Goal: Find specific page/section: Locate item on page

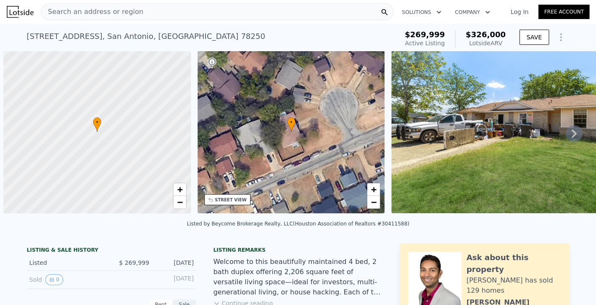
scroll to position [0, 3]
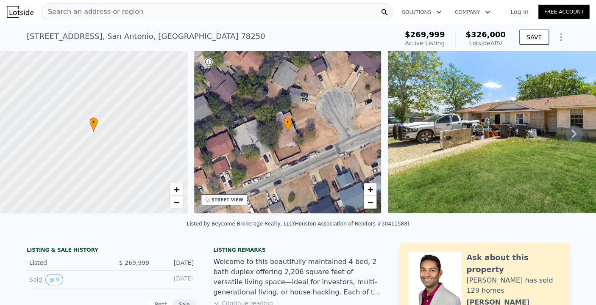
click at [286, 139] on div "• + −" at bounding box center [287, 132] width 187 height 163
click at [369, 186] on span "+" at bounding box center [370, 189] width 6 height 11
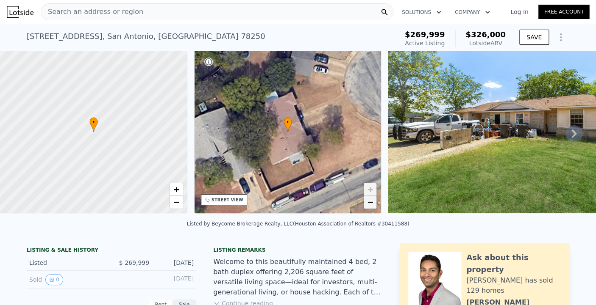
click at [370, 205] on span "−" at bounding box center [370, 202] width 6 height 11
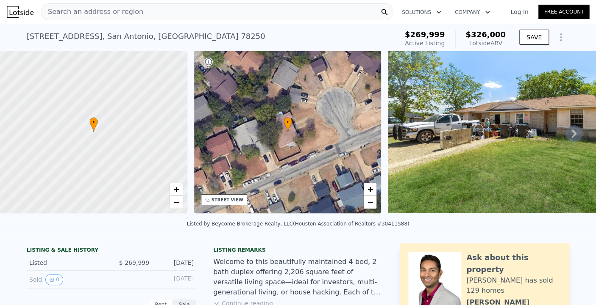
click at [225, 197] on div "STREET VIEW" at bounding box center [224, 199] width 46 height 11
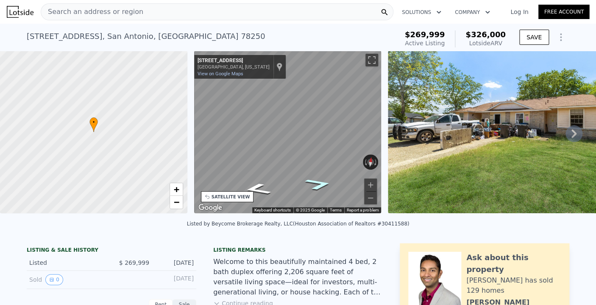
click at [319, 186] on icon "Go Northeast, Meadow Trace St" at bounding box center [318, 183] width 50 height 17
click at [315, 180] on icon "Go Northeast, Meadow Trace St" at bounding box center [319, 183] width 46 height 17
click at [315, 180] on icon "Go Northeast, Meadow Trace St" at bounding box center [318, 182] width 47 height 17
click at [447, 155] on div "• + − • + − STREET VIEW ← Move left → Move right ↑ Move up ↓ Move down + Zoom i…" at bounding box center [298, 134] width 596 height 166
click at [318, 169] on icon "Go Northwest, Meadow Pond" at bounding box center [319, 172] width 42 height 17
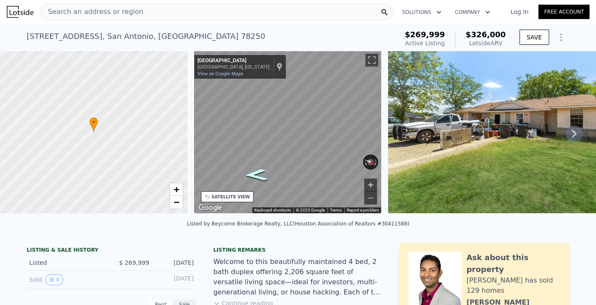
click at [367, 180] on button "Zoom in" at bounding box center [370, 185] width 13 height 13
click at [373, 181] on button "Zoom in" at bounding box center [370, 185] width 13 height 13
click at [257, 171] on icon "Go Southeast, Meadow Pond" at bounding box center [256, 175] width 42 height 17
click at [314, 172] on icon "Go Northwest, Meadow Pond" at bounding box center [319, 172] width 42 height 17
click at [248, 173] on icon "Go Southeast, Meadow Pond" at bounding box center [256, 175] width 42 height 17
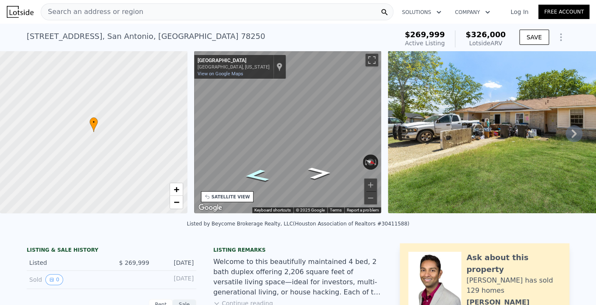
click at [248, 173] on icon "Go Southeast, Meadow Trace St" at bounding box center [255, 176] width 45 height 18
drag, startPoint x: 340, startPoint y: 163, endPoint x: 301, endPoint y: 168, distance: 38.9
click at [301, 169] on div "← Move left → Move right ↑ Move up ↓ Move down + Zoom in - Zoom out 8854 Meadow…" at bounding box center [287, 132] width 187 height 163
click at [374, 164] on button "Rotate clockwise" at bounding box center [376, 162] width 5 height 15
click at [375, 164] on button "Rotate clockwise" at bounding box center [376, 162] width 5 height 15
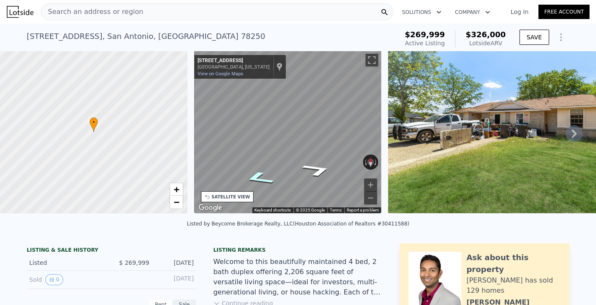
click at [260, 178] on icon "Go Southwest, Meadow Trace St" at bounding box center [259, 178] width 56 height 20
click at [259, 178] on icon "Go Southwest, Meadow Trace St" at bounding box center [259, 178] width 56 height 20
click at [225, 193] on div "SATELLITE VIEW" at bounding box center [227, 197] width 53 height 11
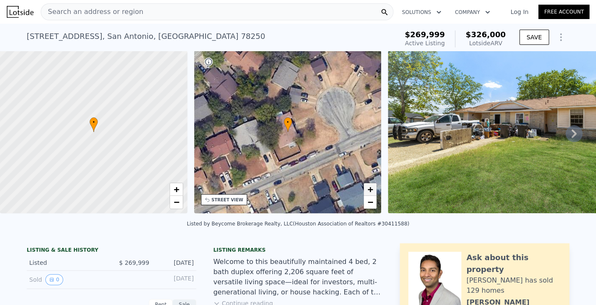
click at [373, 188] on link "+" at bounding box center [370, 189] width 13 height 13
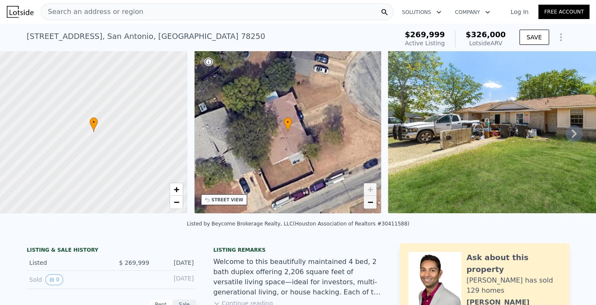
click at [370, 199] on span "−" at bounding box center [370, 202] width 6 height 11
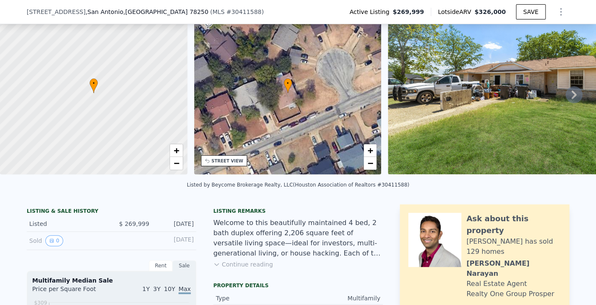
scroll to position [36, 0]
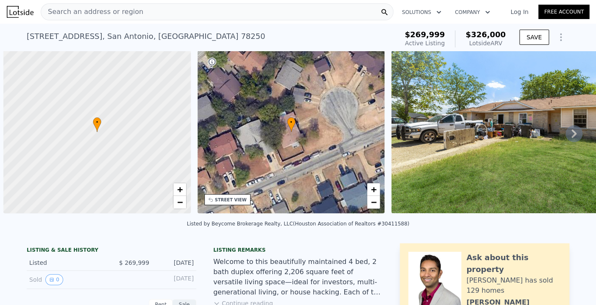
scroll to position [0, 3]
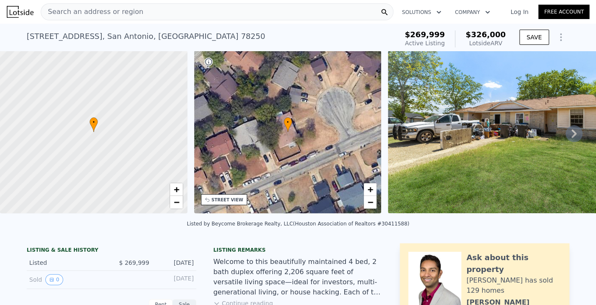
click at [101, 7] on div "Search an address or region" at bounding box center [92, 12] width 102 height 16
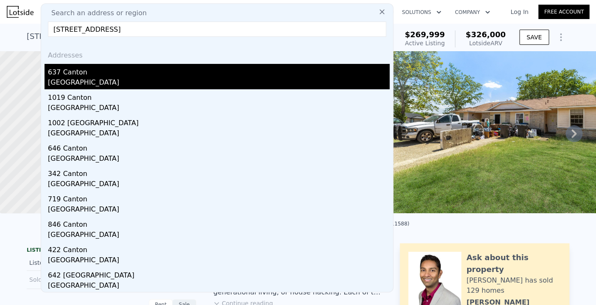
type input "637 Canton, San Antonio, TX 78202"
click at [74, 70] on div "637 Canton" at bounding box center [218, 71] width 341 height 14
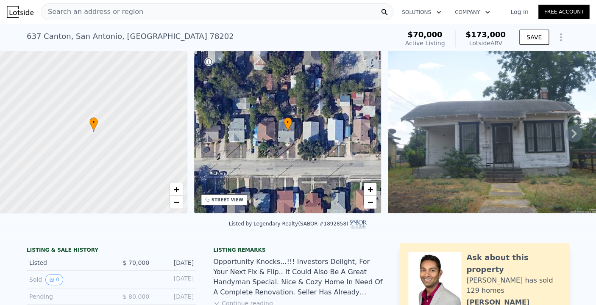
click at [225, 199] on div "STREET VIEW" at bounding box center [227, 200] width 32 height 6
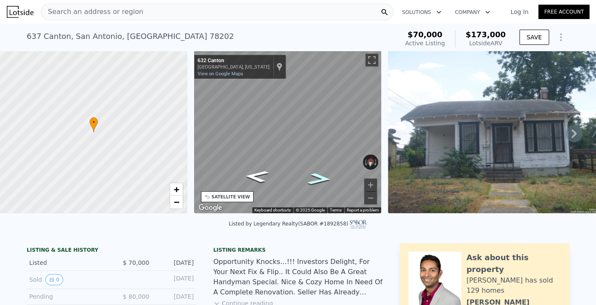
click at [319, 180] on icon "Go East, Canton" at bounding box center [319, 178] width 44 height 17
click at [369, 165] on button "Reset the view" at bounding box center [370, 162] width 8 height 16
click at [353, 155] on div "← Move left → Move right ↑ Move up ↓ Move down + Zoom in - Zoom out 637 Canton …" at bounding box center [287, 132] width 187 height 163
drag, startPoint x: 374, startPoint y: 161, endPoint x: 367, endPoint y: 158, distance: 7.1
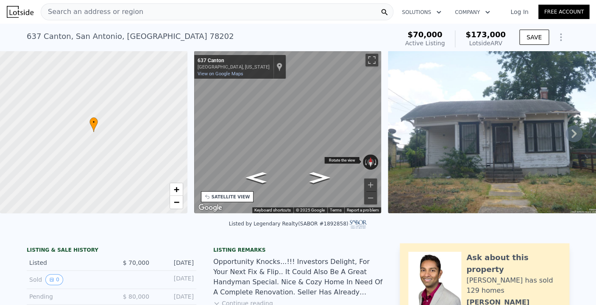
click at [367, 158] on div "Rotate the view" at bounding box center [370, 162] width 15 height 15
drag, startPoint x: 369, startPoint y: 167, endPoint x: 361, endPoint y: 161, distance: 9.8
click at [363, 161] on div "Rotate the view" at bounding box center [370, 162] width 15 height 15
drag, startPoint x: 371, startPoint y: 158, endPoint x: 366, endPoint y: 165, distance: 8.2
click at [366, 165] on div "Rotate the view" at bounding box center [370, 162] width 15 height 15
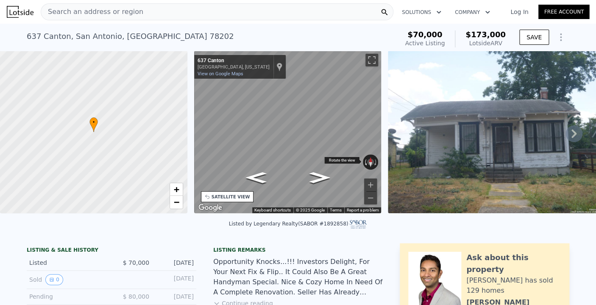
click at [366, 165] on button "Rotate counterclockwise" at bounding box center [365, 162] width 5 height 15
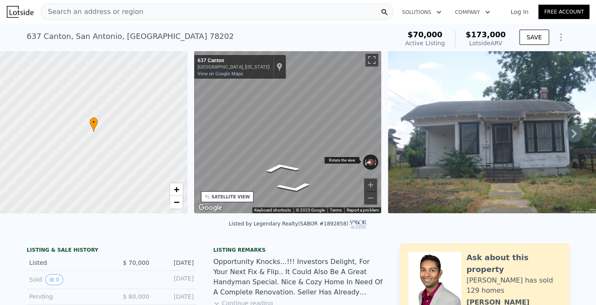
click at [366, 165] on button "Rotate counterclockwise" at bounding box center [365, 162] width 5 height 15
click at [259, 174] on icon "Go East, Canton" at bounding box center [255, 178] width 38 height 16
click at [371, 185] on button "Zoom in" at bounding box center [370, 185] width 13 height 13
click at [255, 177] on icon "Go East, Canton" at bounding box center [255, 178] width 38 height 16
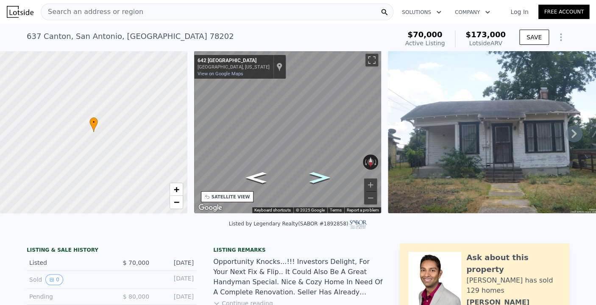
click at [313, 177] on icon "Go West, Canton" at bounding box center [319, 178] width 38 height 16
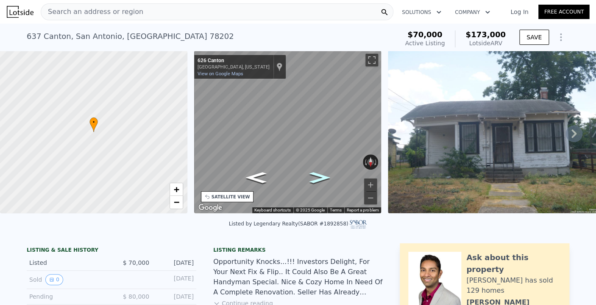
click at [312, 177] on icon "Go West, Canton" at bounding box center [319, 178] width 38 height 16
click at [261, 179] on icon "Go East, Canton" at bounding box center [255, 178] width 38 height 16
click at [261, 179] on icon "Go East, Canton" at bounding box center [256, 178] width 38 height 16
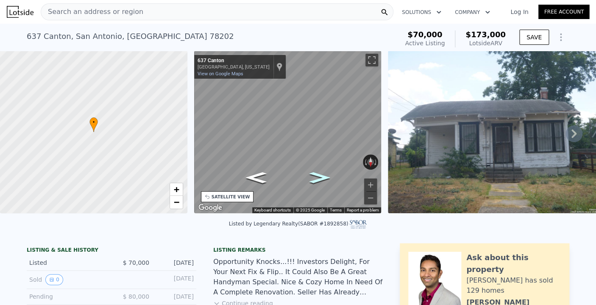
click at [318, 180] on icon "Go West, Canton" at bounding box center [319, 178] width 38 height 16
click at [229, 195] on div "SATELLITE VIEW" at bounding box center [230, 197] width 39 height 6
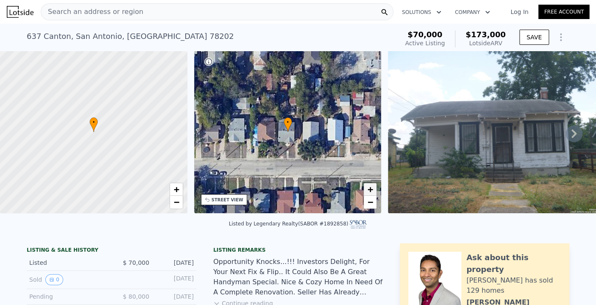
click at [371, 189] on span "+" at bounding box center [370, 189] width 6 height 11
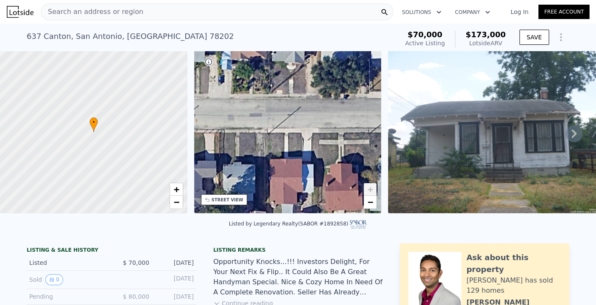
drag, startPoint x: 284, startPoint y: 161, endPoint x: 288, endPoint y: 70, distance: 90.8
click at [288, 70] on div "• + −" at bounding box center [287, 132] width 187 height 163
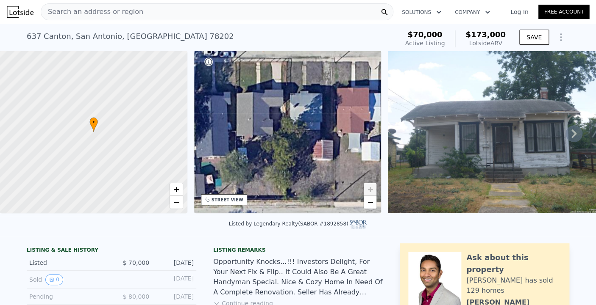
drag, startPoint x: 247, startPoint y: 136, endPoint x: 314, endPoint y: 64, distance: 97.7
click at [314, 64] on div "• + −" at bounding box center [287, 132] width 187 height 163
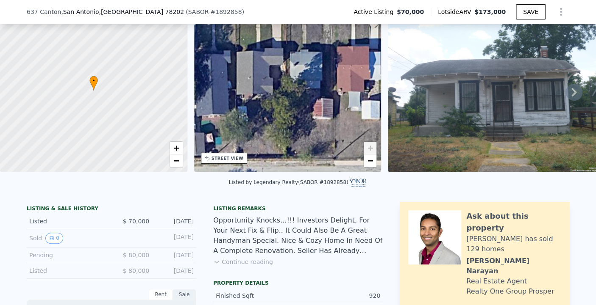
click at [241, 261] on button "Continue reading" at bounding box center [243, 262] width 60 height 8
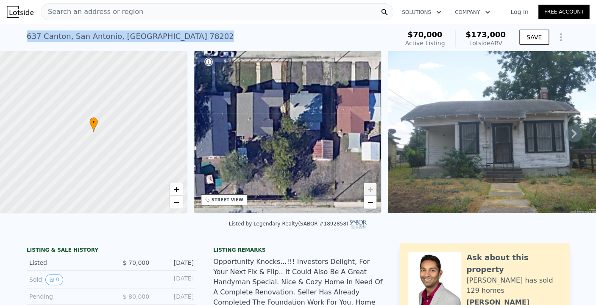
drag, startPoint x: 153, startPoint y: 36, endPoint x: 23, endPoint y: 36, distance: 130.1
click at [27, 36] on div "637 Canton , San Antonio , TX 78202 Active at $70k (~ARV $173k )" at bounding box center [211, 39] width 368 height 24
copy div "637 Canton , San Antonio , TX 78202"
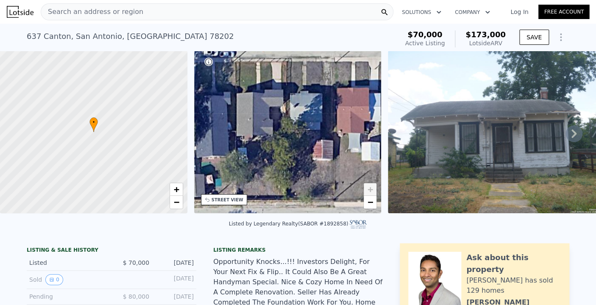
click at [177, 28] on div "637 Canton , San Antonio , TX 78202 Active at $70k (~ARV $173k )" at bounding box center [211, 39] width 368 height 24
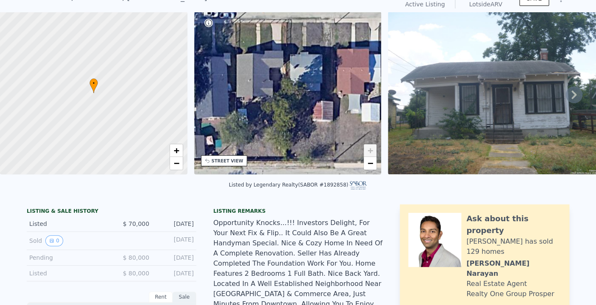
scroll to position [39, 0]
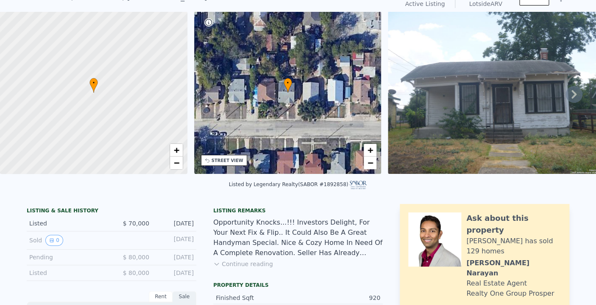
scroll to position [36, 0]
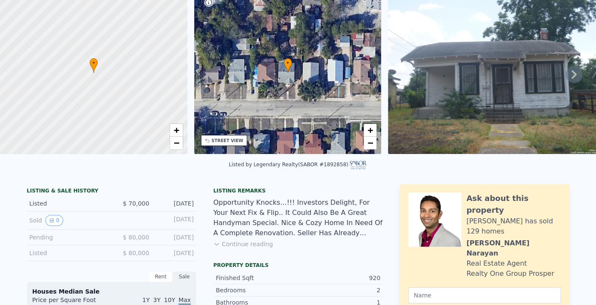
scroll to position [3, 0]
